Goal: Contribute content: Contribute content

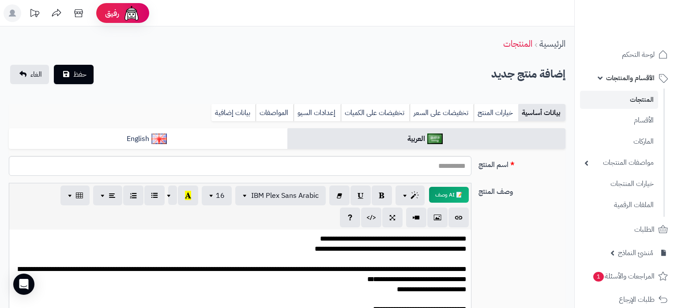
select select
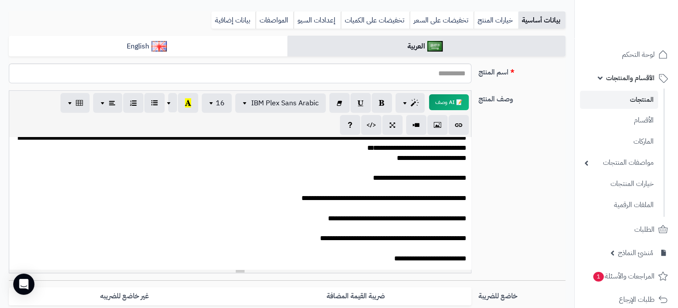
scroll to position [64, 0]
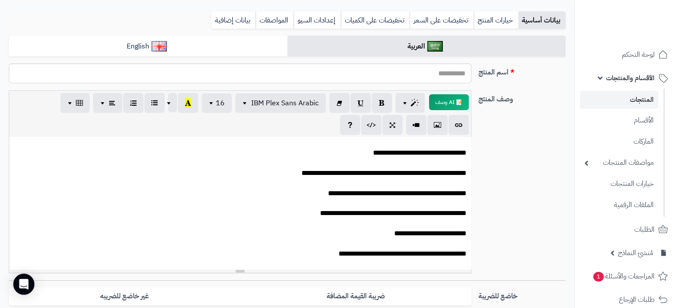
click at [463, 231] on p "**********" at bounding box center [240, 199] width 453 height 242
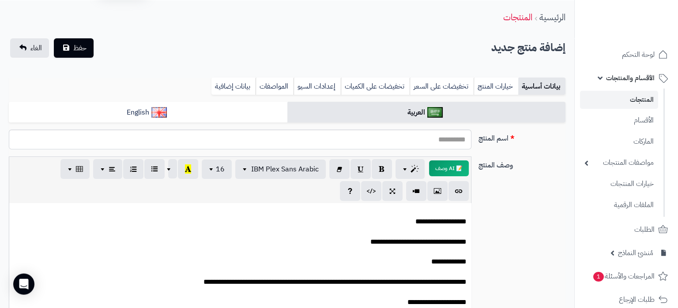
scroll to position [0, 0]
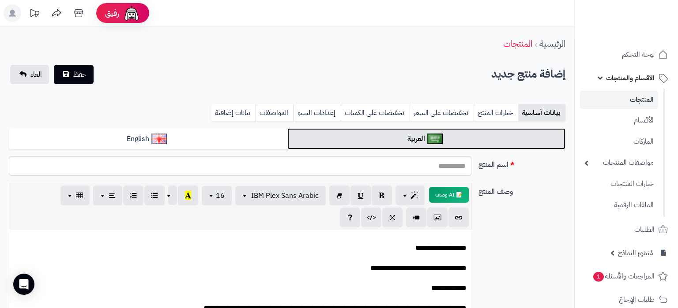
click at [420, 129] on link "العربية" at bounding box center [426, 139] width 278 height 22
click at [414, 135] on link "العربية" at bounding box center [426, 139] width 278 height 22
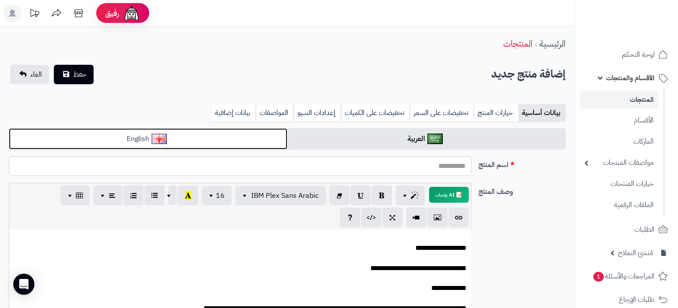
click at [220, 141] on link "English" at bounding box center [148, 139] width 278 height 22
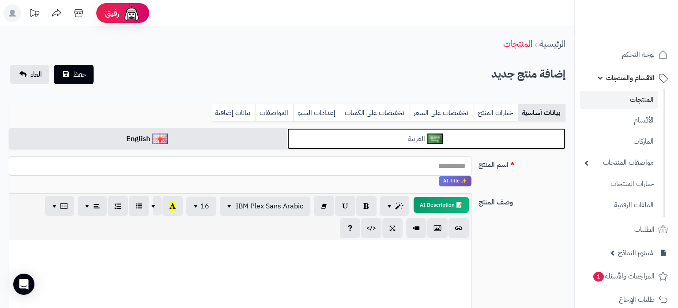
click at [335, 132] on link "العربية" at bounding box center [426, 139] width 278 height 22
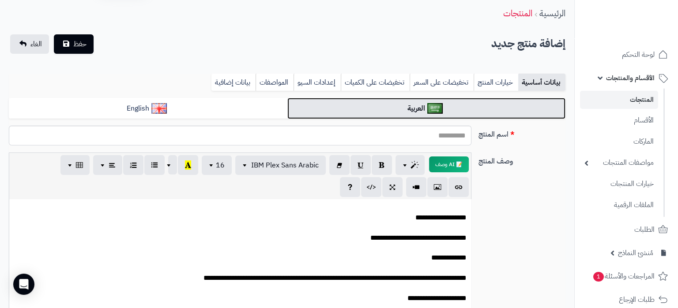
scroll to position [46, 0]
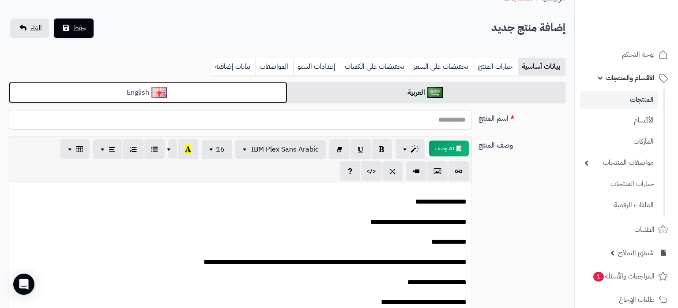
click at [205, 93] on link "English" at bounding box center [148, 93] width 278 height 22
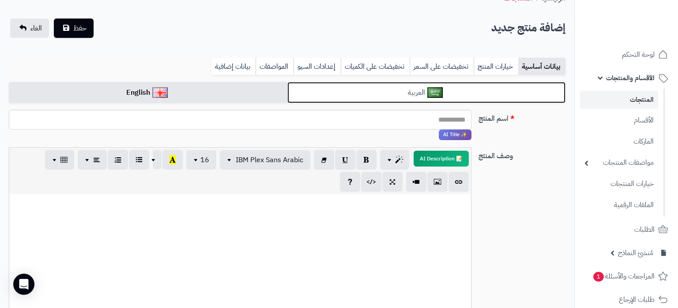
click at [343, 85] on link "العربية" at bounding box center [426, 93] width 278 height 22
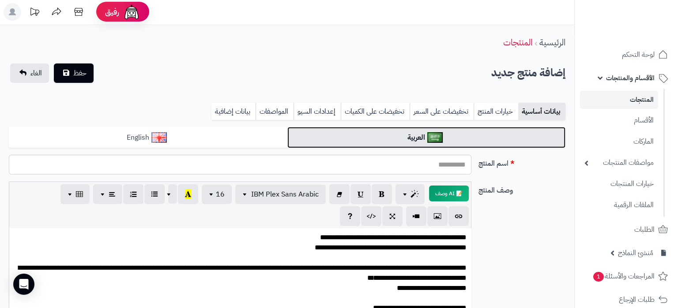
scroll to position [0, 0]
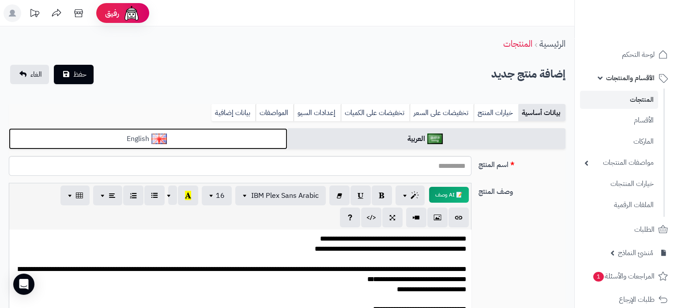
click at [212, 135] on link "English" at bounding box center [148, 139] width 278 height 22
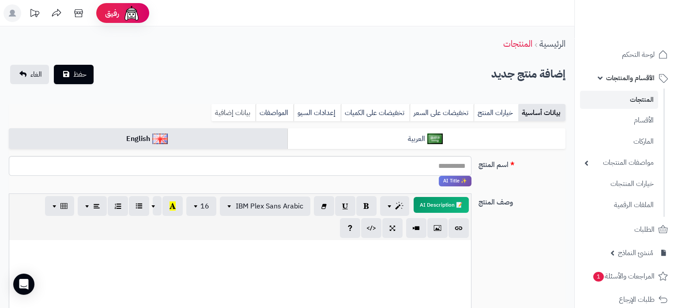
click at [246, 109] on link "بيانات إضافية" at bounding box center [233, 113] width 44 height 18
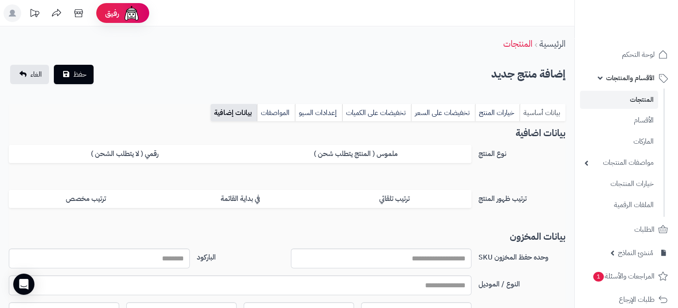
click at [539, 112] on link "بيانات أساسية" at bounding box center [542, 113] width 46 height 18
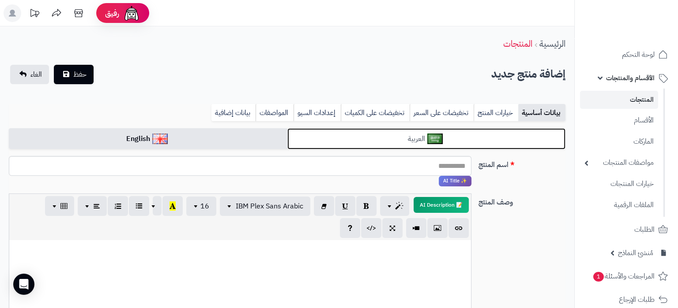
click at [394, 132] on link "العربية" at bounding box center [426, 139] width 278 height 22
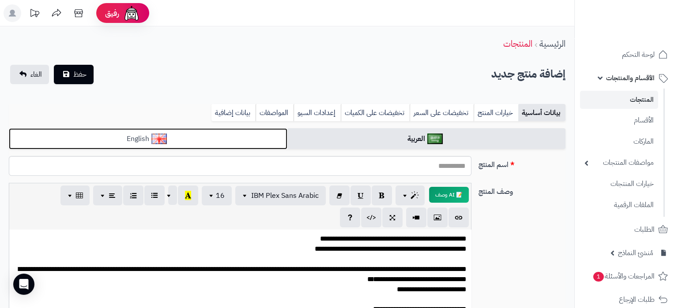
click at [211, 137] on link "English" at bounding box center [148, 139] width 278 height 22
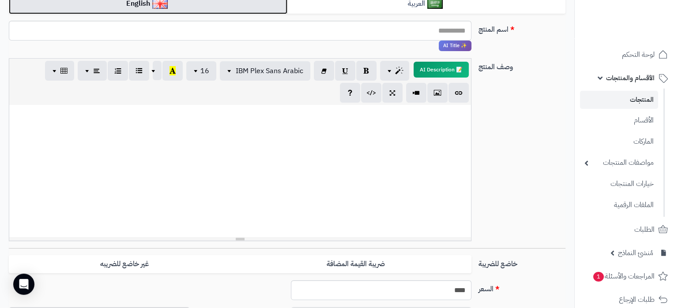
scroll to position [139, 0]
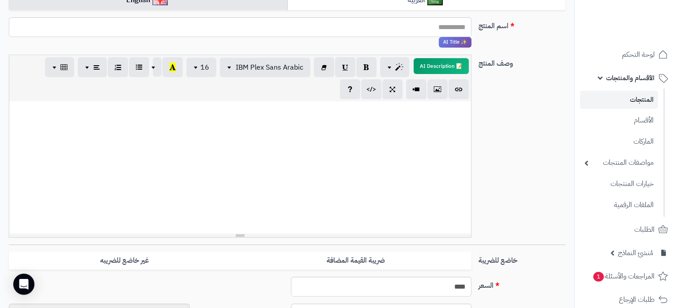
click at [204, 143] on div at bounding box center [240, 168] width 462 height 132
paste div
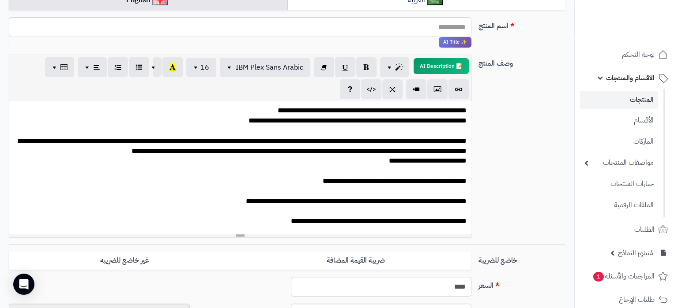
scroll to position [518, 0]
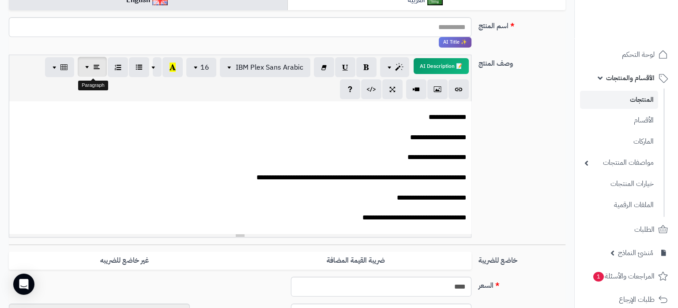
click at [99, 74] on button "button" at bounding box center [92, 67] width 29 height 20
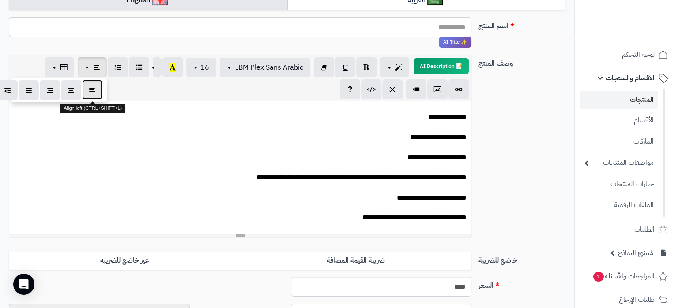
click at [98, 97] on button "button" at bounding box center [92, 90] width 20 height 20
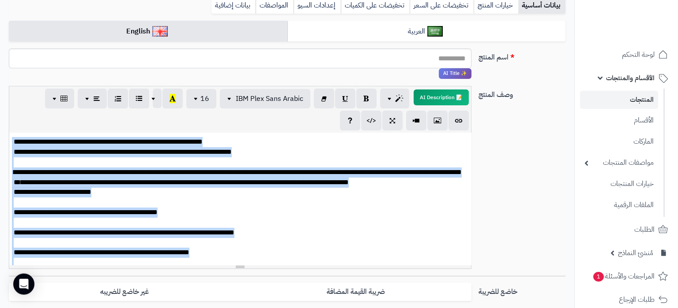
scroll to position [93, 0]
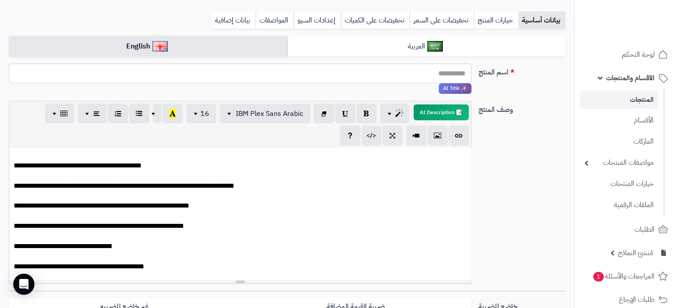
scroll to position [128, 0]
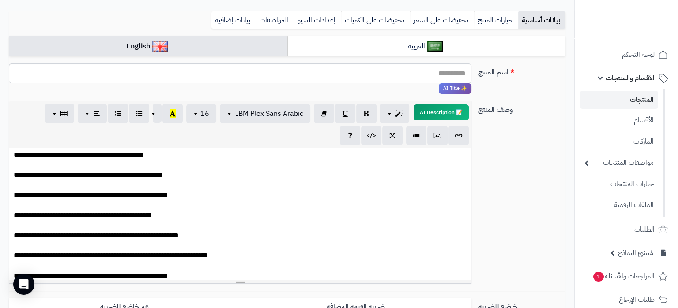
scroll to position [192, 0]
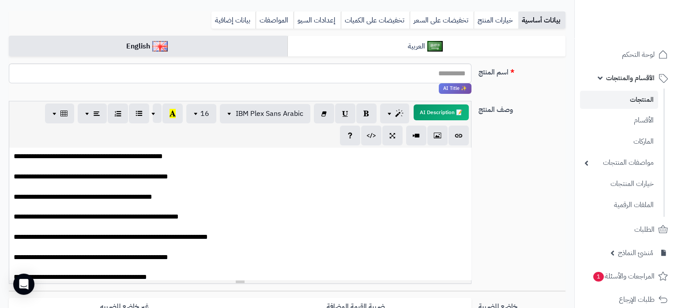
click at [182, 203] on p "**********" at bounding box center [240, 282] width 453 height 645
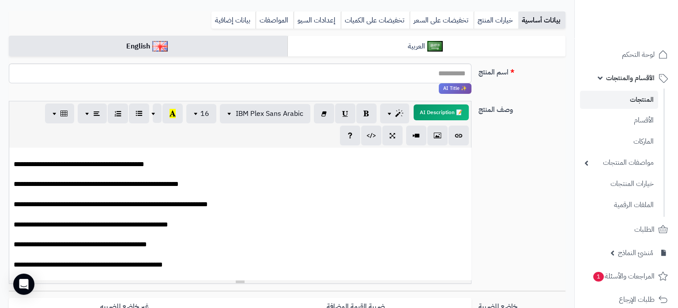
scroll to position [256, 0]
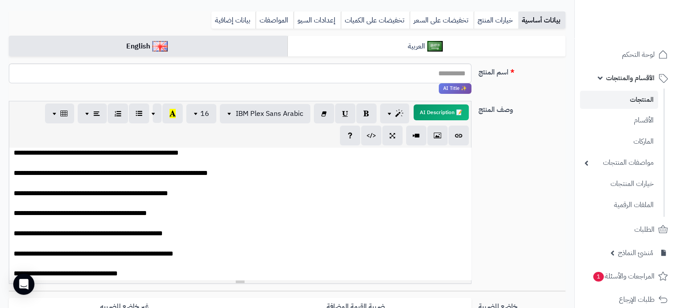
click at [180, 224] on p "**********" at bounding box center [240, 218] width 453 height 645
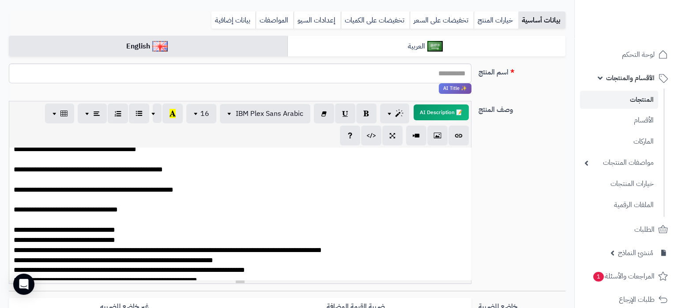
click at [131, 240] on p "**********" at bounding box center [240, 154] width 453 height 645
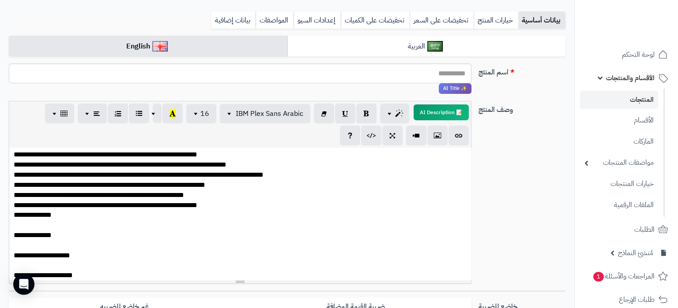
scroll to position [448, 0]
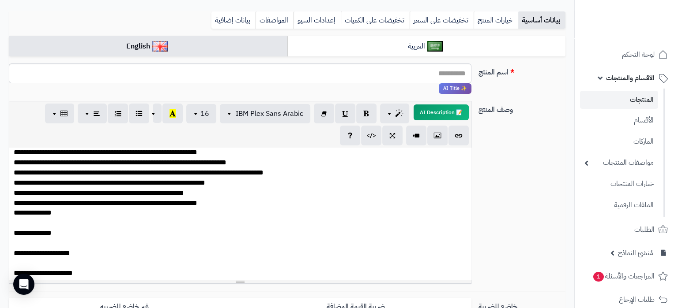
click at [60, 225] on p "**********" at bounding box center [240, 26] width 453 height 645
click at [58, 223] on p "**********" at bounding box center [240, 26] width 453 height 645
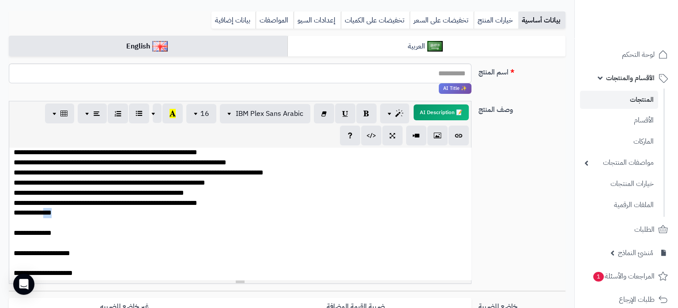
click at [58, 223] on p "**********" at bounding box center [240, 26] width 453 height 645
click at [84, 226] on p "**********" at bounding box center [240, 26] width 453 height 645
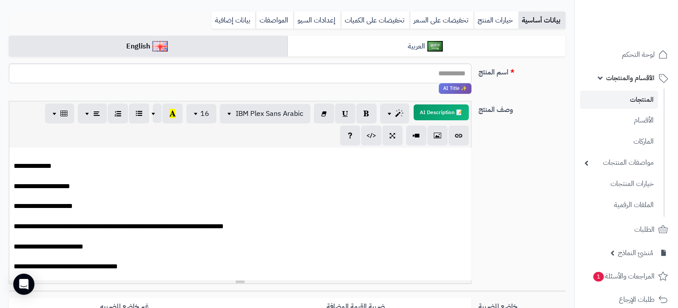
scroll to position [525, 0]
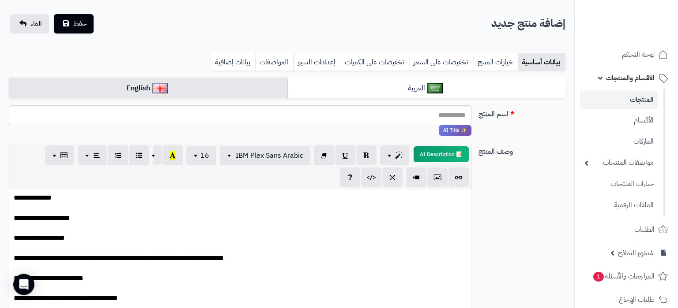
scroll to position [0, 0]
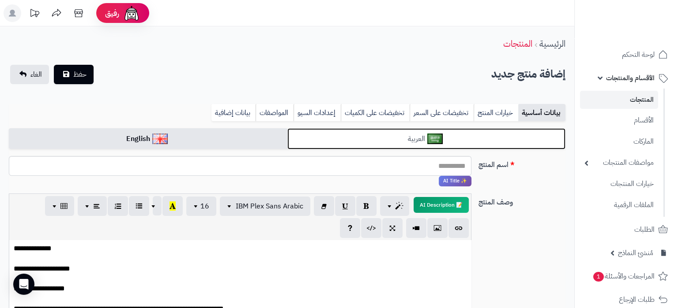
click at [418, 137] on link "العربية" at bounding box center [426, 139] width 278 height 22
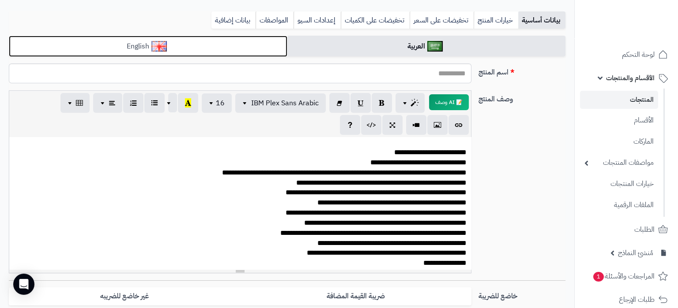
click at [242, 48] on link "English" at bounding box center [148, 47] width 278 height 22
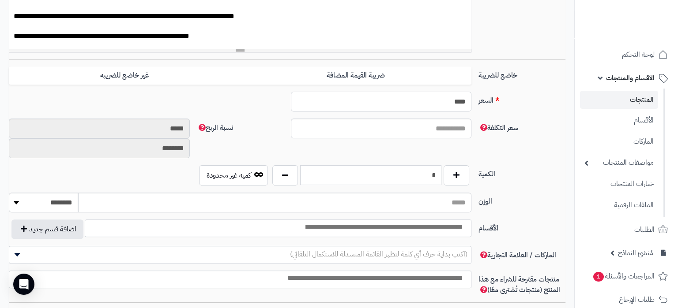
click at [454, 102] on input "****" at bounding box center [381, 102] width 181 height 20
paste input "text"
type input "***"
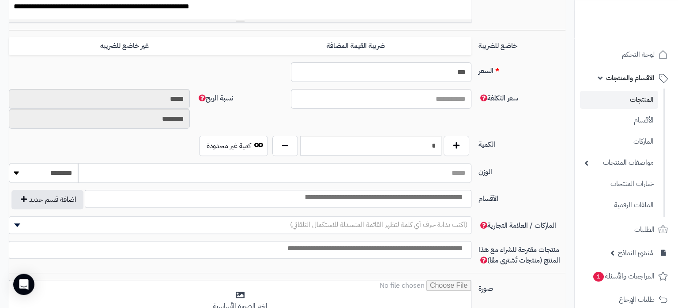
scroll to position [371, 0]
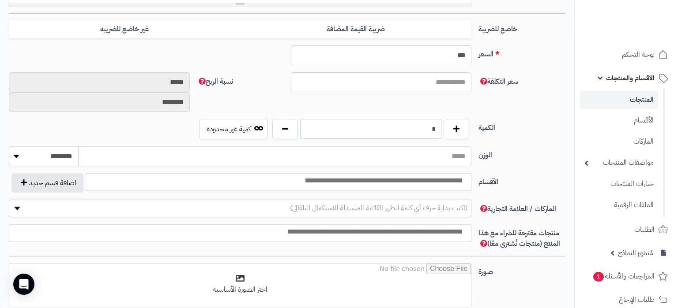
drag, startPoint x: 424, startPoint y: 133, endPoint x: 456, endPoint y: 142, distance: 33.0
click at [441, 139] on input "*" at bounding box center [370, 129] width 141 height 20
type input "*"
click at [438, 181] on input "search" at bounding box center [383, 181] width 170 height 10
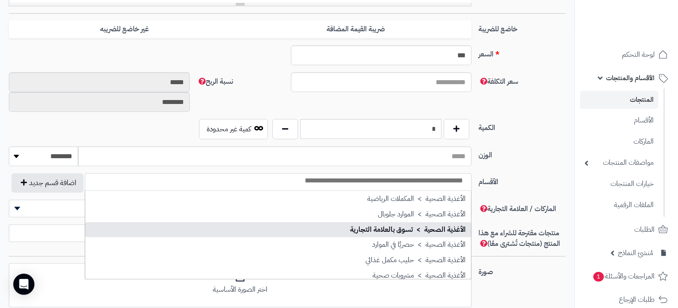
scroll to position [64, 0]
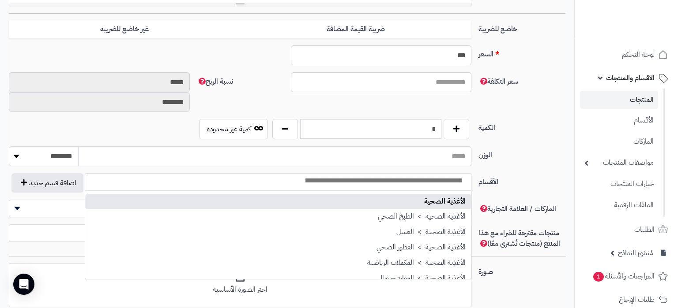
select select "***"
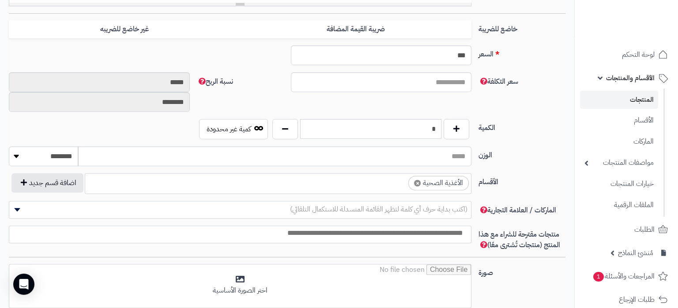
click at [330, 190] on ul "× الأغذية الصحية" at bounding box center [278, 182] width 386 height 17
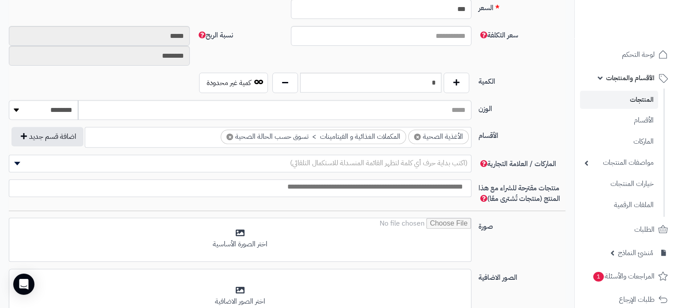
click at [383, 190] on input "search" at bounding box center [238, 187] width 462 height 10
type input "*"
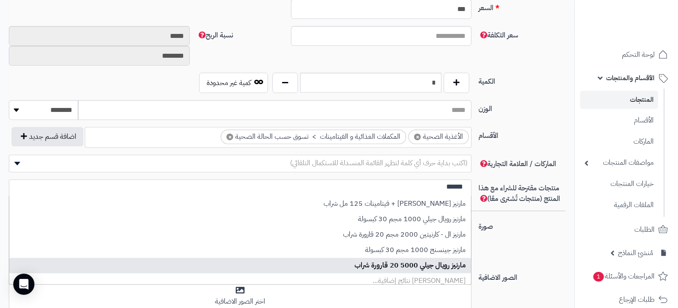
type input "******"
select select "****"
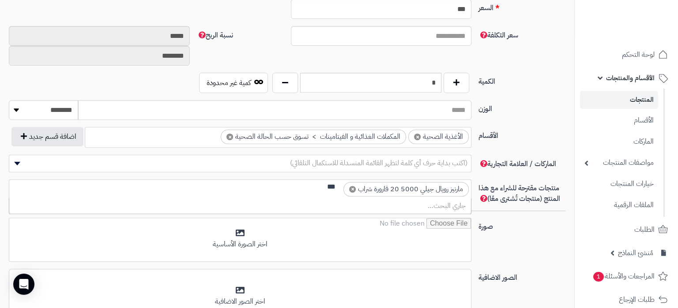
scroll to position [0, 0]
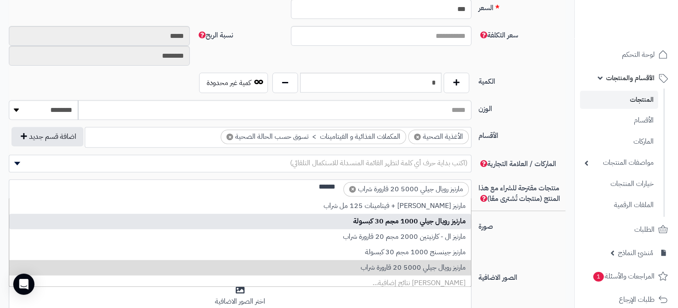
type input "******"
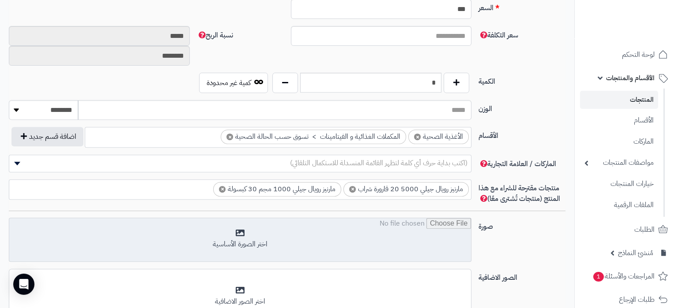
click at [370, 241] on input "file" at bounding box center [240, 240] width 462 height 44
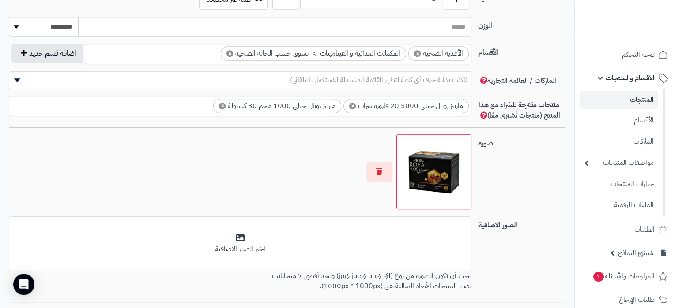
scroll to position [556, 0]
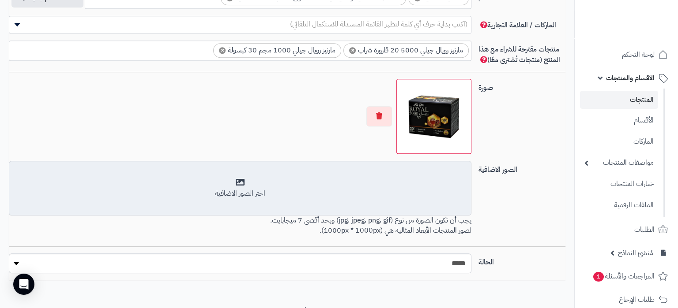
click at [275, 182] on div "اختر الصور الاضافية" at bounding box center [240, 188] width 451 height 21
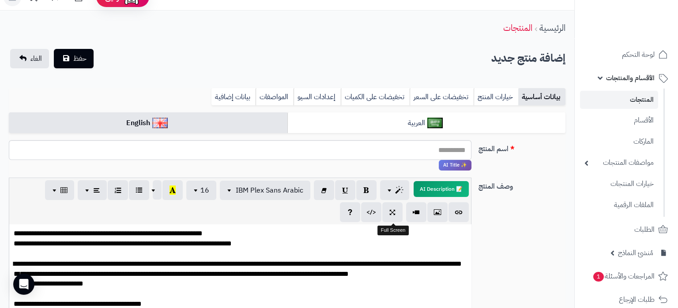
scroll to position [0, 0]
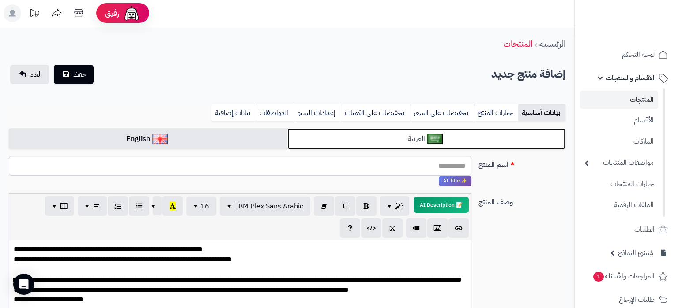
click at [369, 143] on link "العربية" at bounding box center [426, 139] width 278 height 22
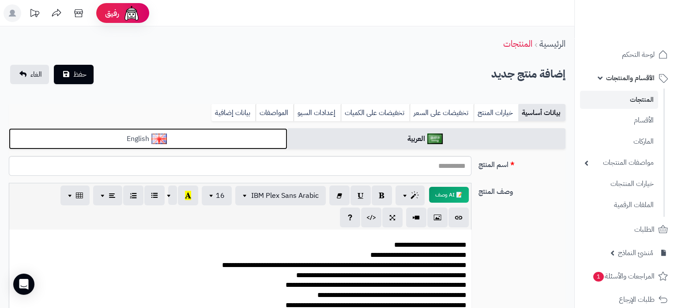
click at [182, 138] on link "English" at bounding box center [148, 139] width 278 height 22
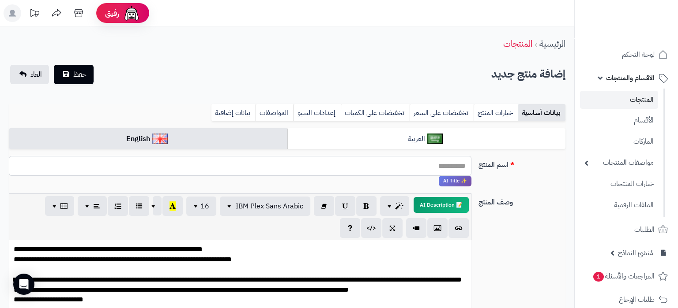
click at [293, 167] on input "اسم المنتج" at bounding box center [240, 166] width 463 height 20
paste input "**********"
type input "**********"
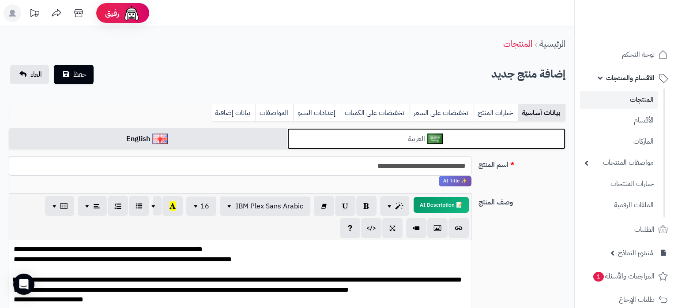
click at [361, 141] on link "العربية" at bounding box center [426, 139] width 278 height 22
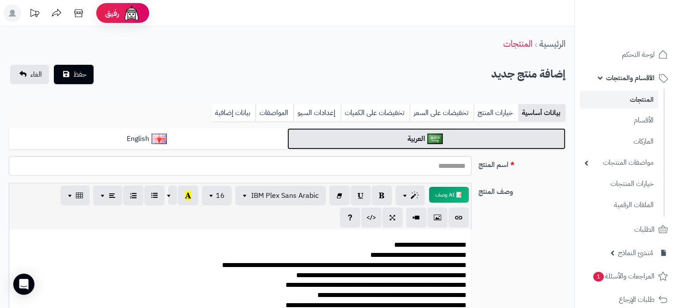
scroll to position [391, 0]
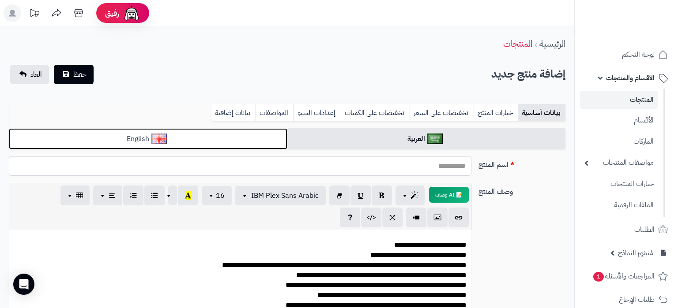
click at [223, 140] on link "English" at bounding box center [148, 139] width 278 height 22
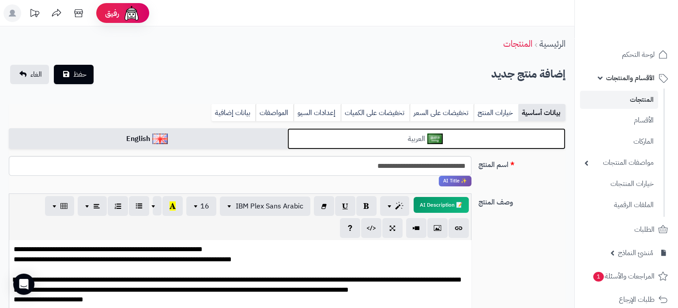
click at [380, 132] on link "العربية" at bounding box center [426, 139] width 278 height 22
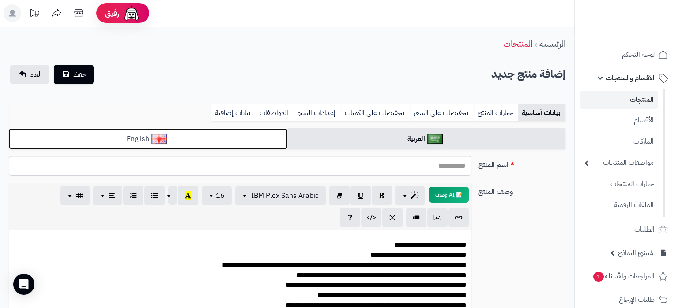
click at [252, 143] on link "English" at bounding box center [148, 139] width 278 height 22
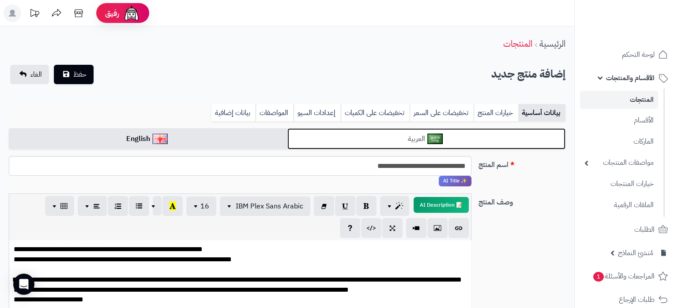
click at [359, 136] on link "العربية" at bounding box center [426, 139] width 278 height 22
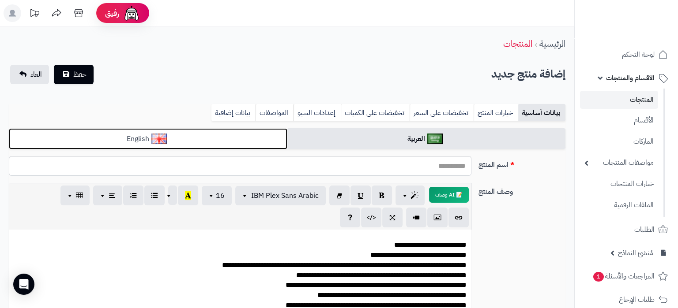
click at [246, 134] on link "English" at bounding box center [148, 139] width 278 height 22
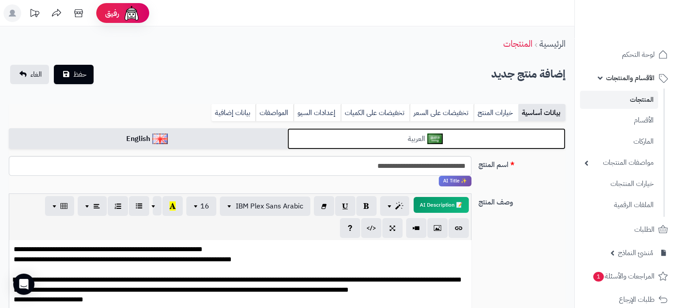
click at [342, 134] on link "العربية" at bounding box center [426, 139] width 278 height 22
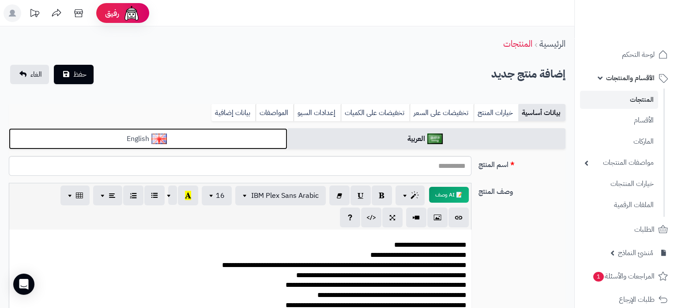
click at [224, 138] on link "English" at bounding box center [148, 139] width 278 height 22
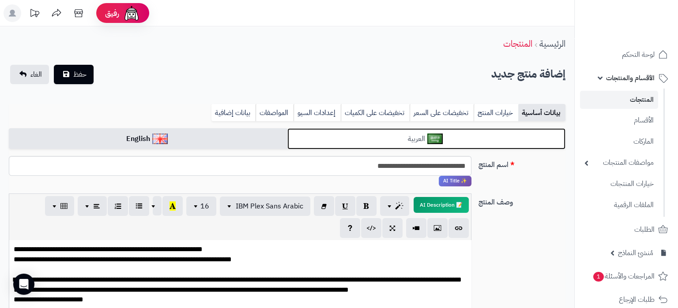
click at [370, 140] on link "العربية" at bounding box center [426, 139] width 278 height 22
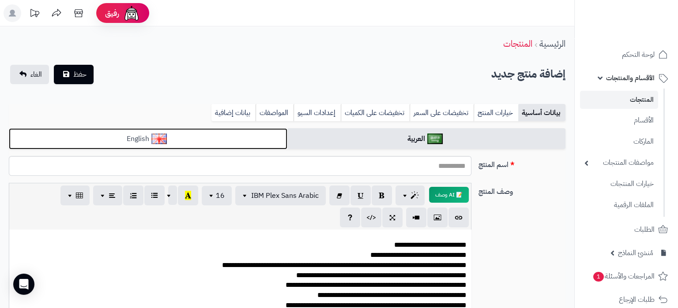
click at [222, 139] on link "English" at bounding box center [148, 139] width 278 height 22
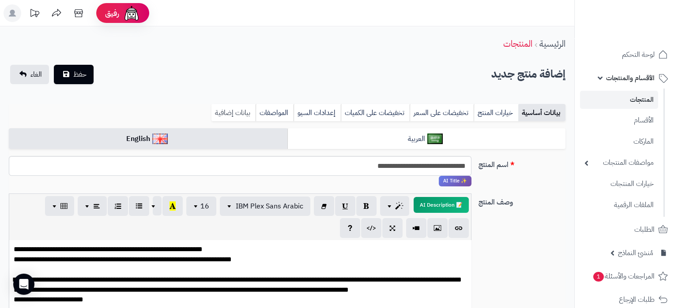
click at [238, 112] on link "بيانات إضافية" at bounding box center [233, 113] width 44 height 18
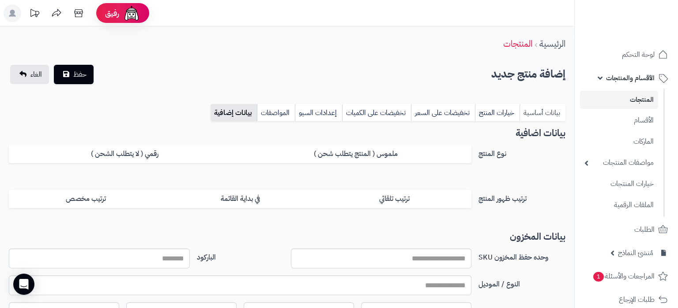
click at [530, 116] on link "بيانات أساسية" at bounding box center [542, 113] width 46 height 18
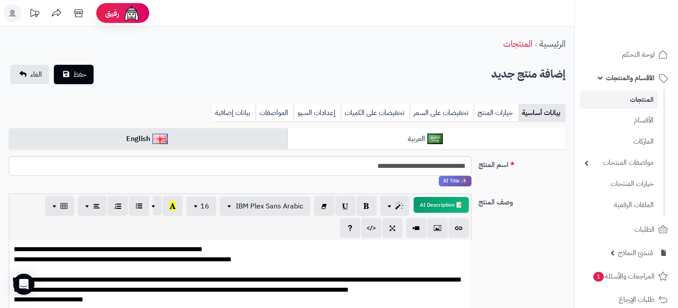
scroll to position [1064, 0]
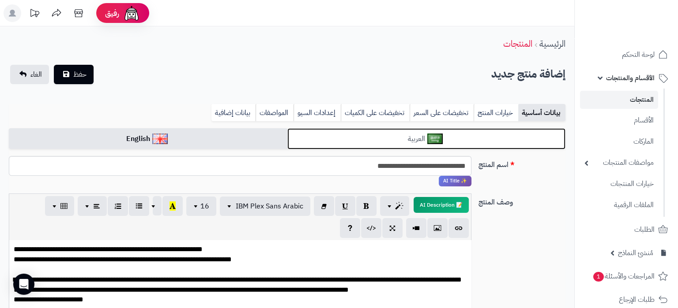
click at [357, 130] on link "العربية" at bounding box center [426, 139] width 278 height 22
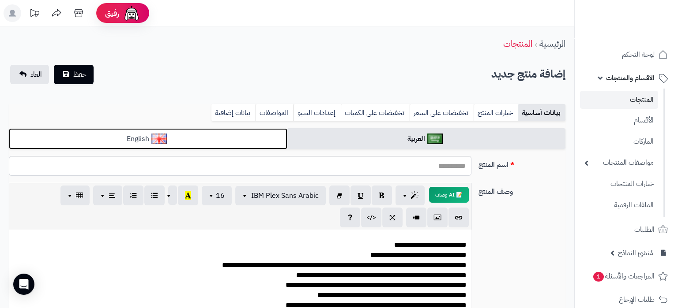
click at [246, 136] on link "English" at bounding box center [148, 139] width 278 height 22
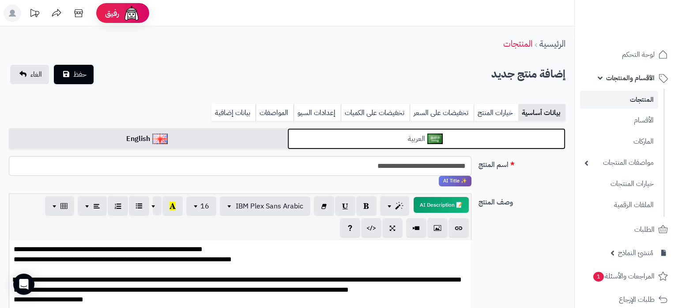
click at [383, 140] on link "العربية" at bounding box center [426, 139] width 278 height 22
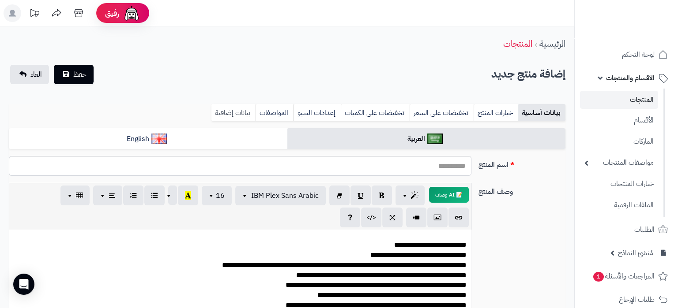
click at [228, 108] on link "بيانات إضافية" at bounding box center [233, 113] width 44 height 18
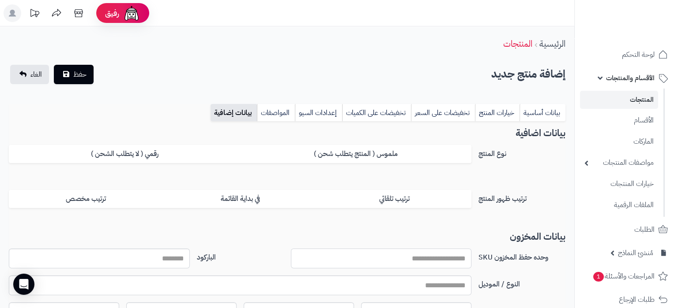
click at [453, 259] on input "وحده حفظ المخزون SKU" at bounding box center [381, 259] width 181 height 20
paste input "**********"
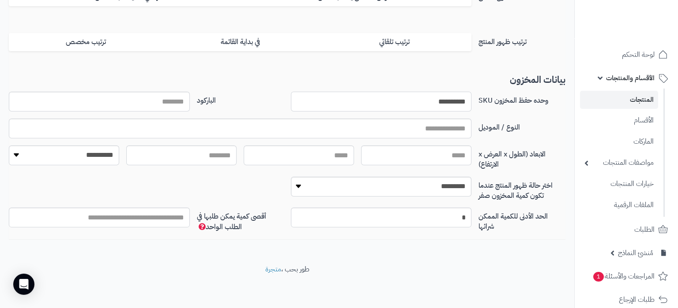
scroll to position [64, 0]
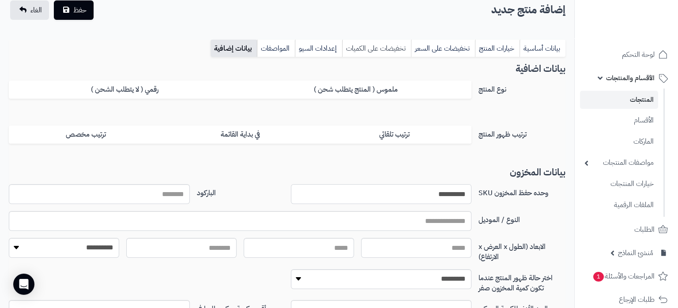
type input "**********"
click at [372, 47] on link "تخفيضات على الكميات" at bounding box center [376, 49] width 69 height 18
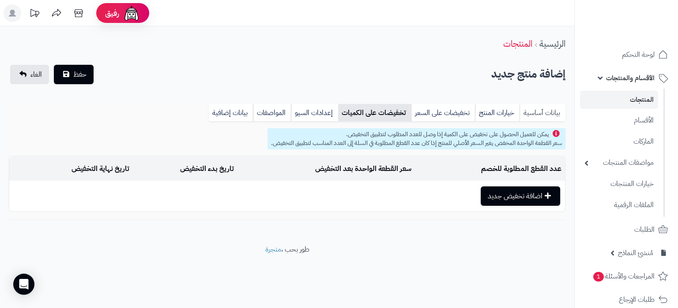
click at [549, 109] on link "بيانات أساسية" at bounding box center [542, 113] width 46 height 18
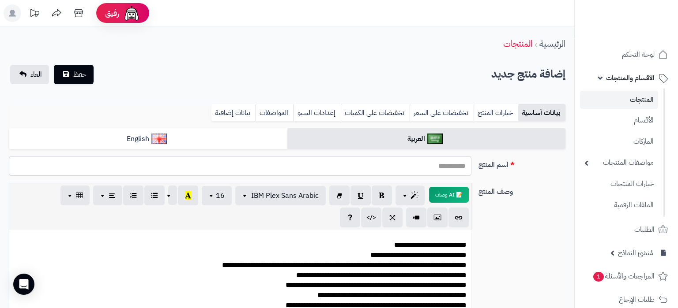
scroll to position [1064, 0]
click at [448, 171] on input "اسم المنتج" at bounding box center [240, 166] width 463 height 20
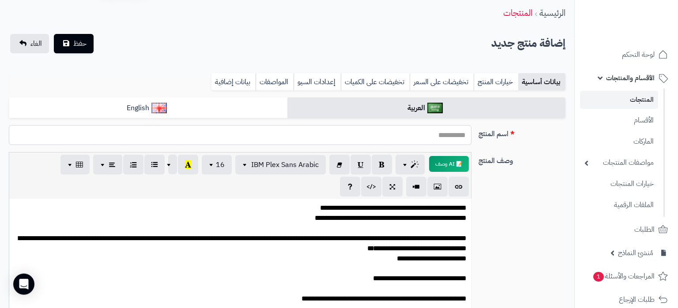
scroll to position [0, 0]
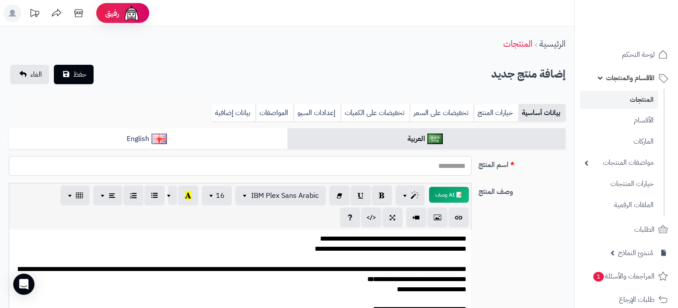
click at [440, 167] on input "اسم المنتج" at bounding box center [240, 166] width 463 height 20
click at [410, 168] on input "اسم المنتج" at bounding box center [240, 166] width 463 height 20
paste input "**********"
type input "**********"
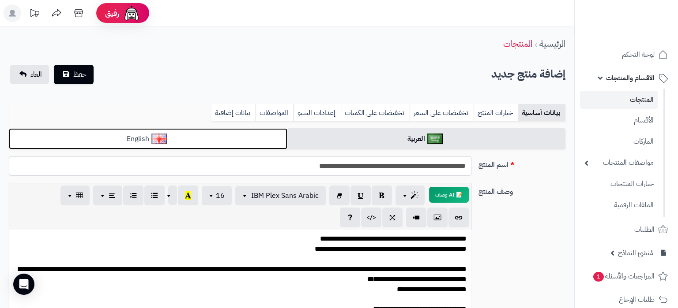
click at [208, 133] on link "English" at bounding box center [148, 139] width 278 height 22
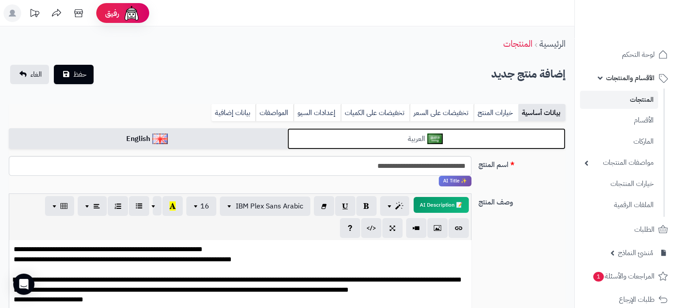
click at [350, 136] on link "العربية" at bounding box center [426, 139] width 278 height 22
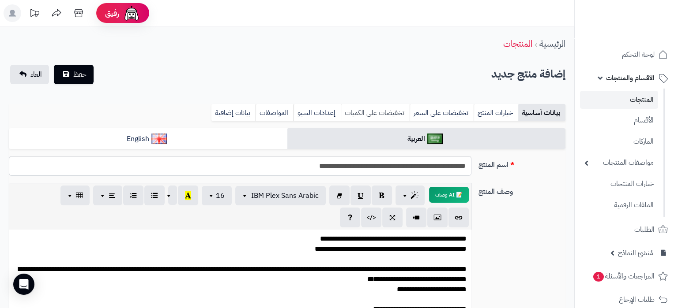
click at [387, 115] on link "تخفيضات على الكميات" at bounding box center [375, 113] width 69 height 18
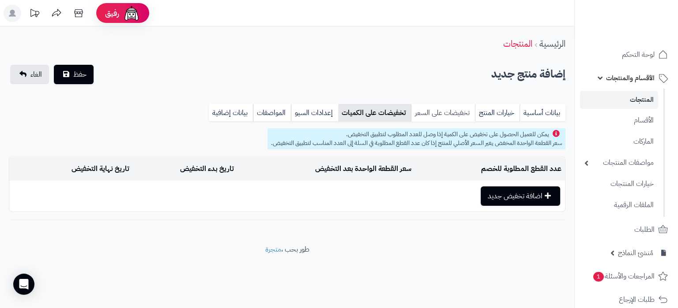
click at [437, 114] on link "تخفيضات على السعر" at bounding box center [443, 113] width 64 height 18
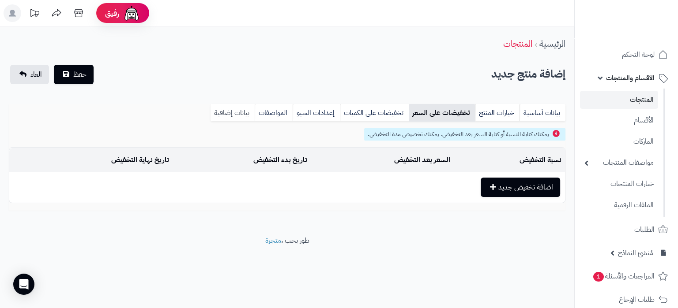
click at [235, 105] on link "بيانات إضافية" at bounding box center [233, 113] width 44 height 18
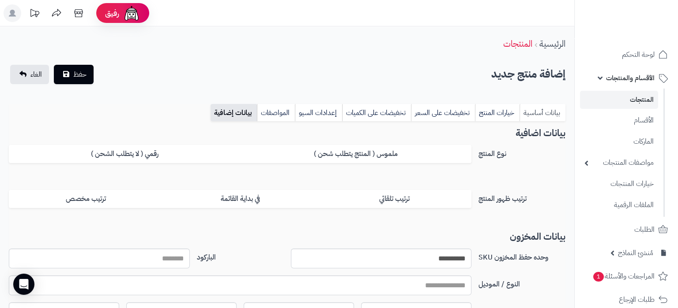
click at [538, 110] on link "بيانات أساسية" at bounding box center [542, 113] width 46 height 18
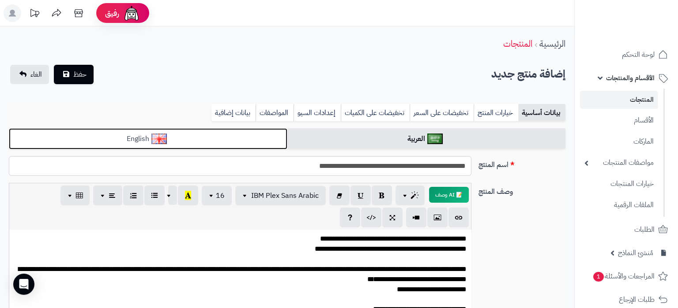
click at [225, 142] on link "English" at bounding box center [148, 139] width 278 height 22
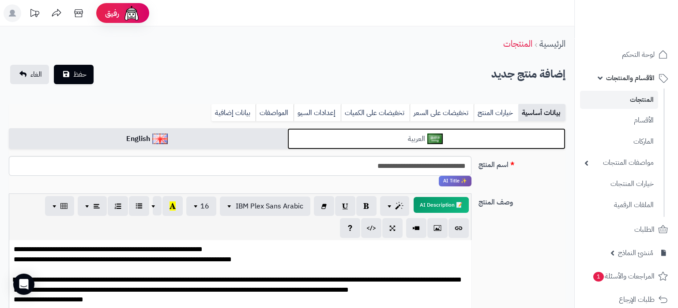
click at [397, 131] on link "العربية" at bounding box center [426, 139] width 278 height 22
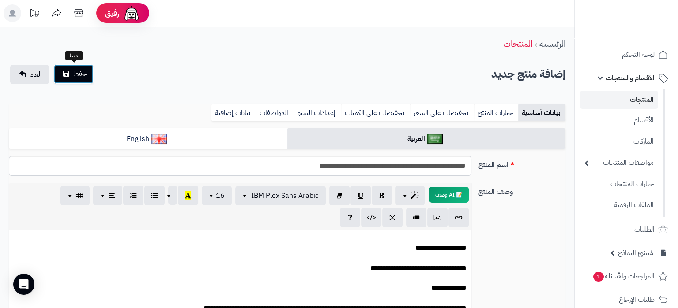
click at [82, 77] on span "حفظ" at bounding box center [79, 74] width 13 height 11
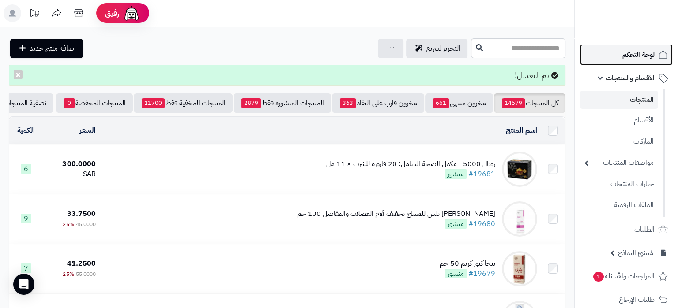
click at [628, 58] on span "لوحة التحكم" at bounding box center [638, 55] width 32 height 12
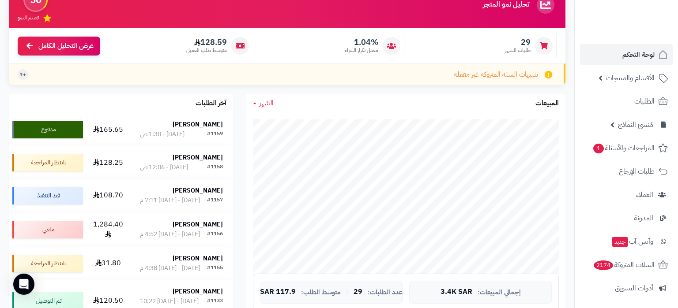
scroll to position [93, 0]
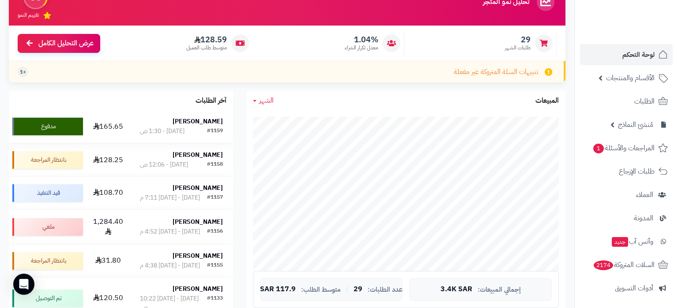
click at [189, 134] on div "#1159 [DATE] - 1:30 ص" at bounding box center [181, 131] width 83 height 9
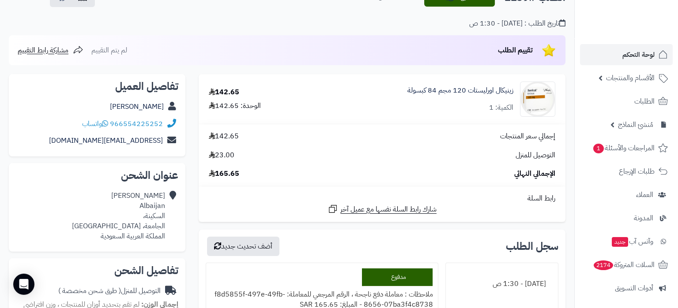
scroll to position [46, 0]
